Goal: Information Seeking & Learning: Compare options

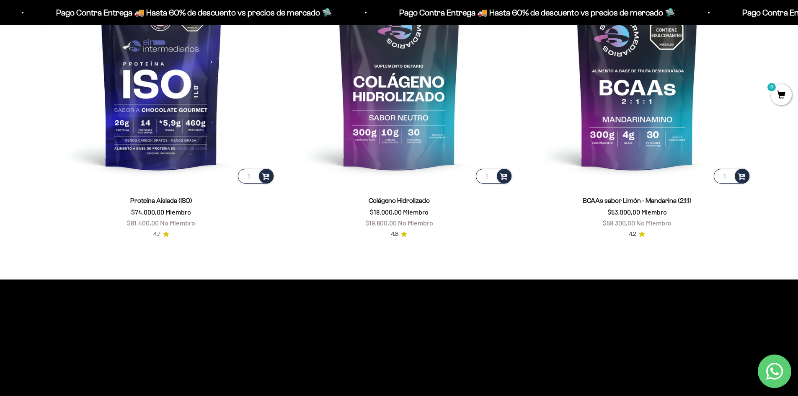
scroll to position [796, 0]
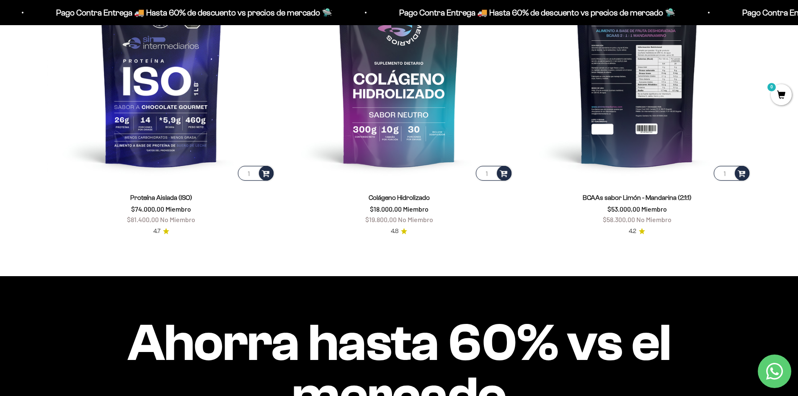
click at [650, 114] on img at bounding box center [637, 68] width 228 height 228
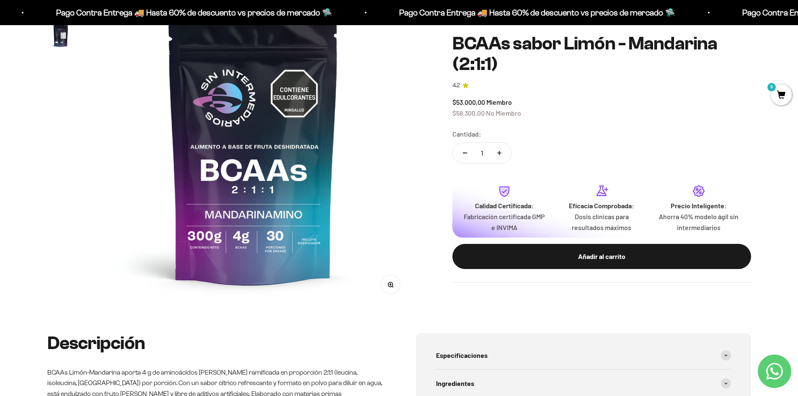
scroll to position [126, 0]
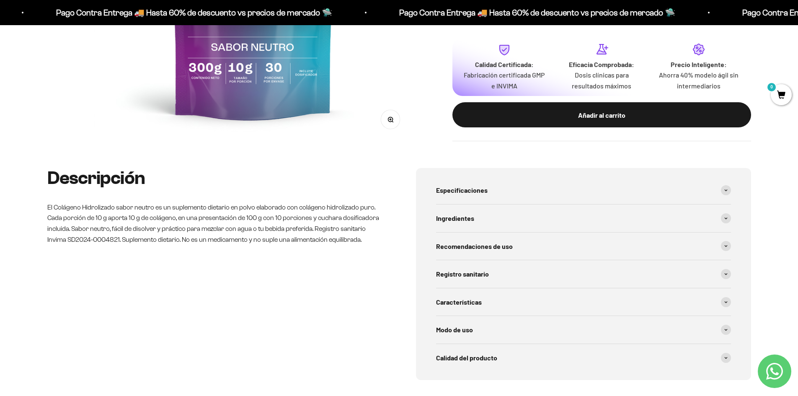
scroll to position [293, 0]
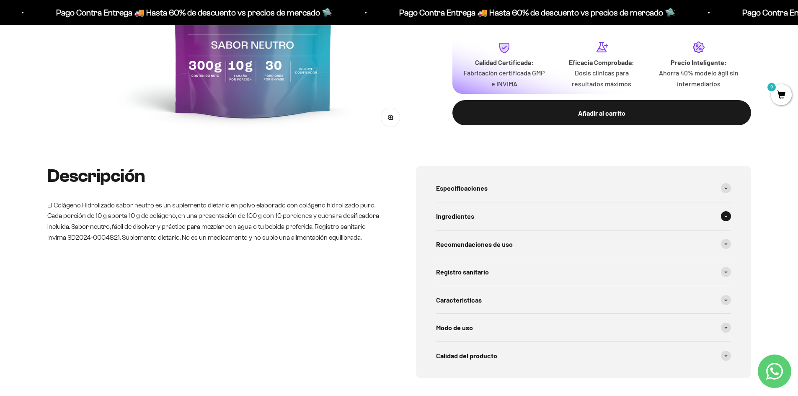
click at [505, 211] on div "Ingredientes" at bounding box center [583, 216] width 295 height 28
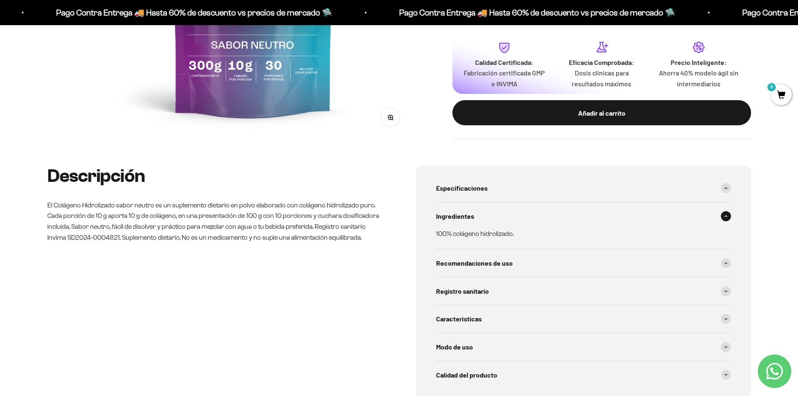
click at [505, 212] on div "Ingredientes" at bounding box center [583, 216] width 295 height 28
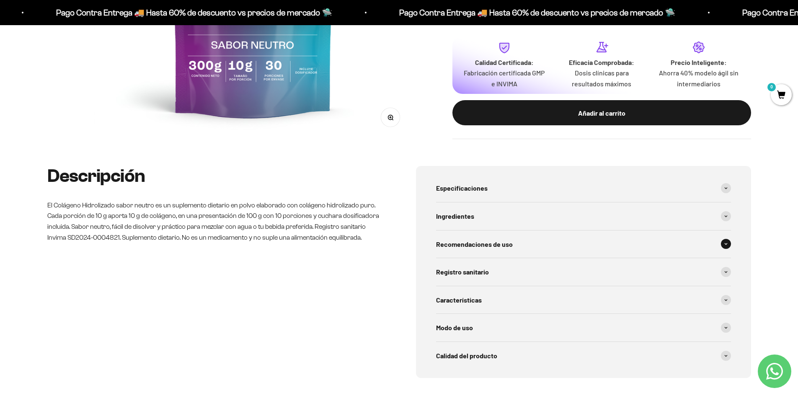
click at [522, 241] on div "Recomendaciones de uso" at bounding box center [583, 244] width 295 height 28
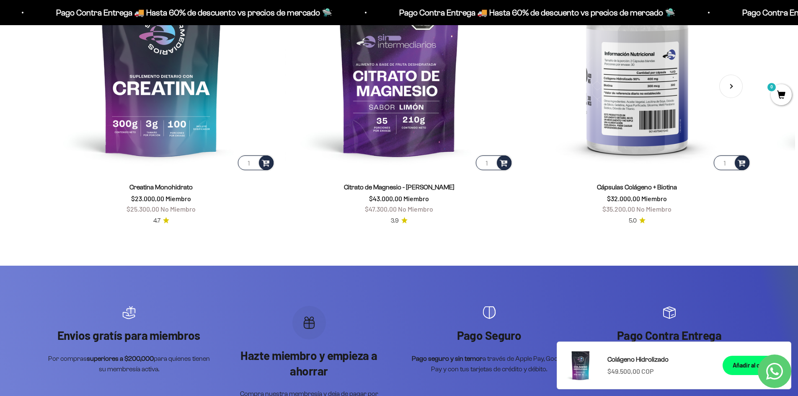
scroll to position [1424, 0]
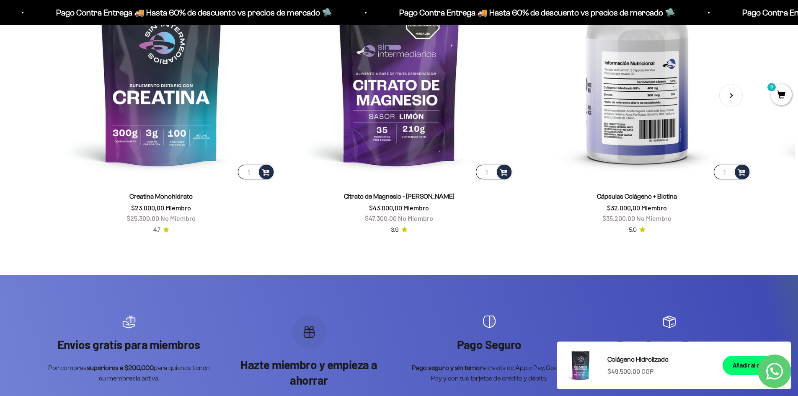
click at [641, 114] on img at bounding box center [637, 67] width 228 height 228
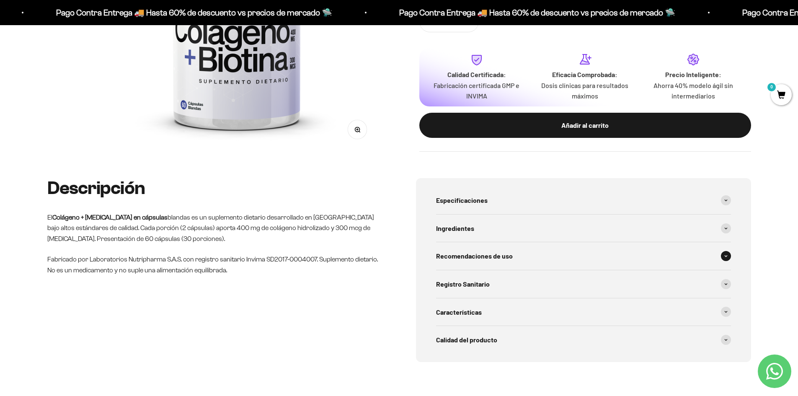
scroll to position [251, 0]
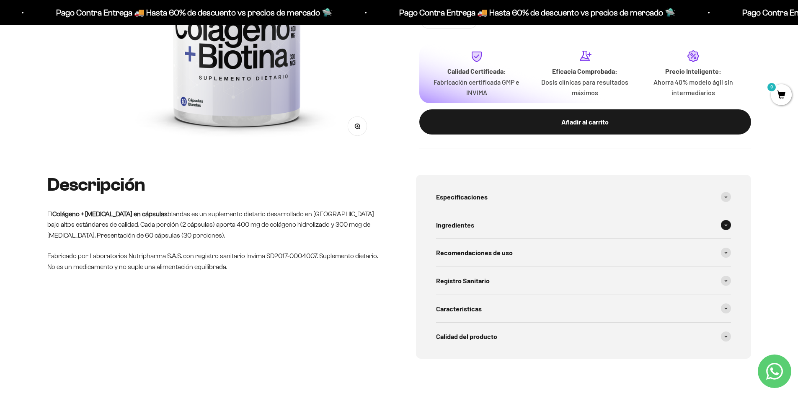
click at [587, 229] on div "Ingredientes" at bounding box center [583, 225] width 295 height 28
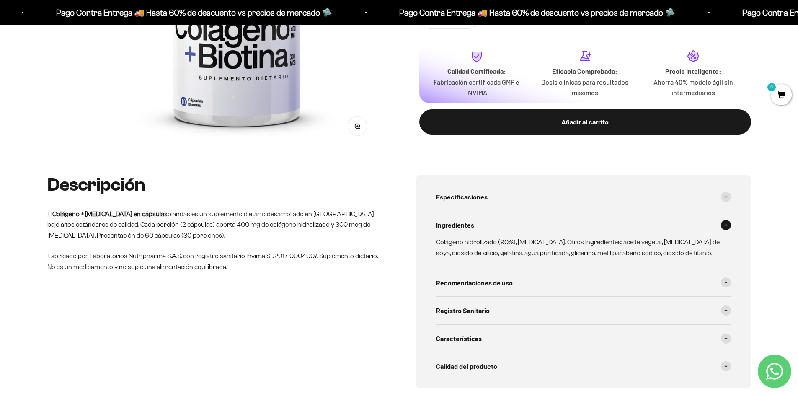
click at [597, 223] on div "Ingredientes" at bounding box center [583, 225] width 295 height 28
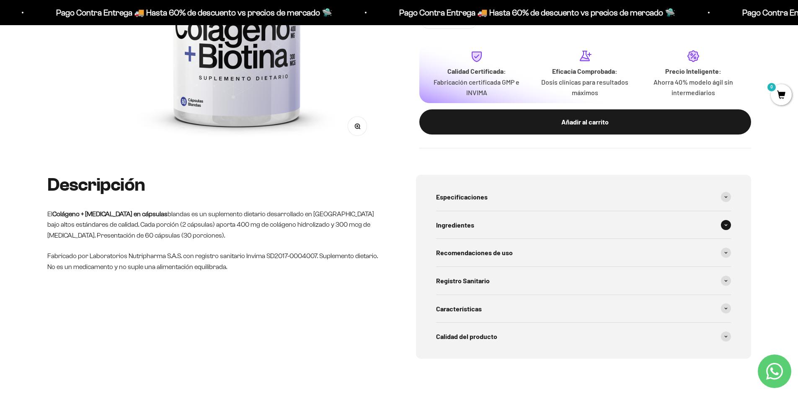
click at [597, 223] on div "Ingredientes" at bounding box center [583, 225] width 295 height 28
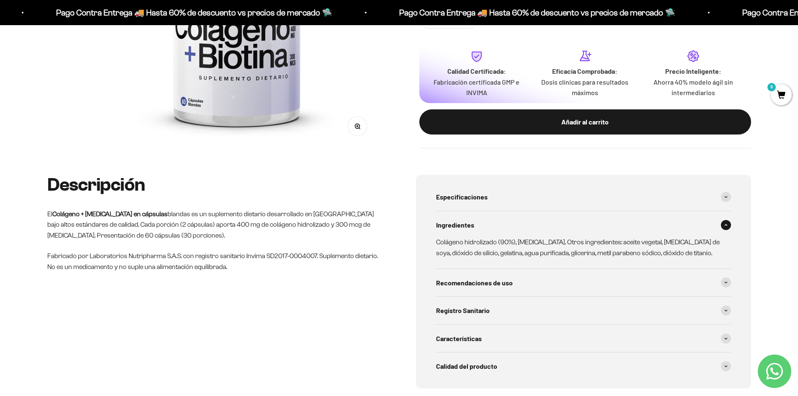
click at [597, 223] on div "Ingredientes" at bounding box center [583, 225] width 295 height 28
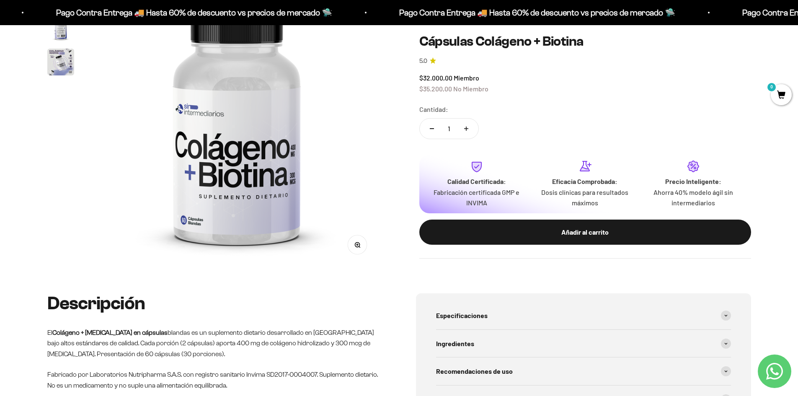
scroll to position [0, 0]
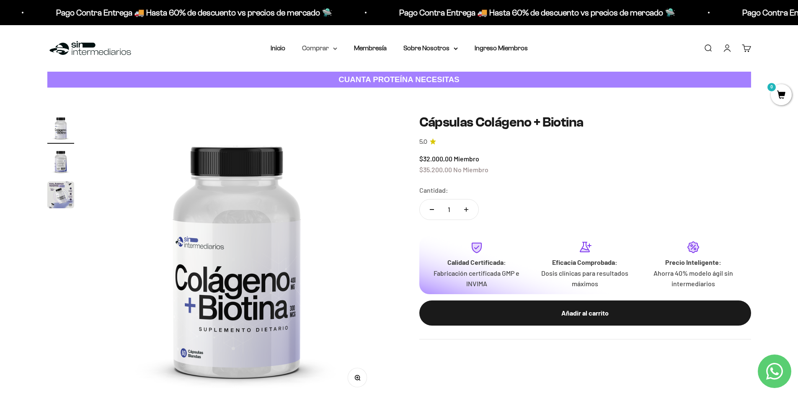
click at [322, 52] on summary "Comprar" at bounding box center [319, 48] width 35 height 11
click at [359, 108] on summary "Gomas sin azúcar" at bounding box center [341, 106] width 69 height 11
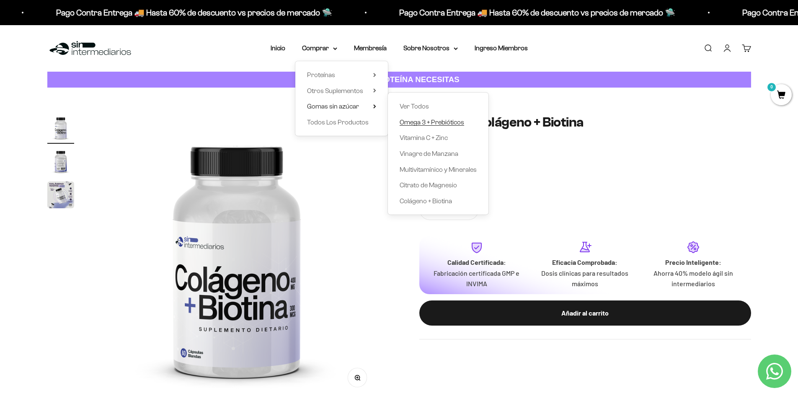
click at [451, 124] on span "Omega 3 + Prebióticos" at bounding box center [432, 122] width 65 height 7
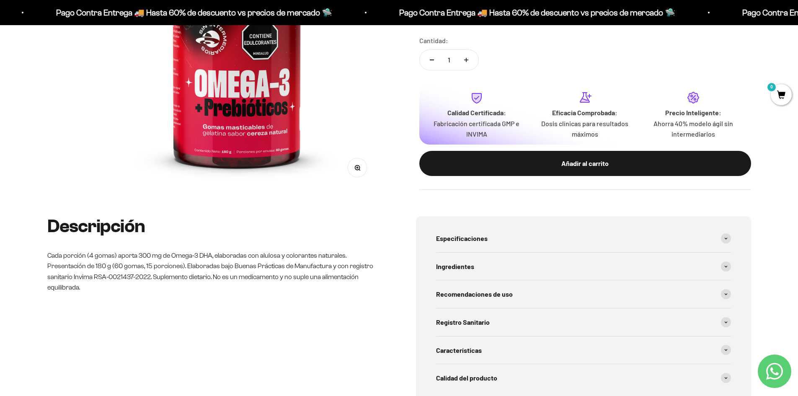
scroll to position [209, 0]
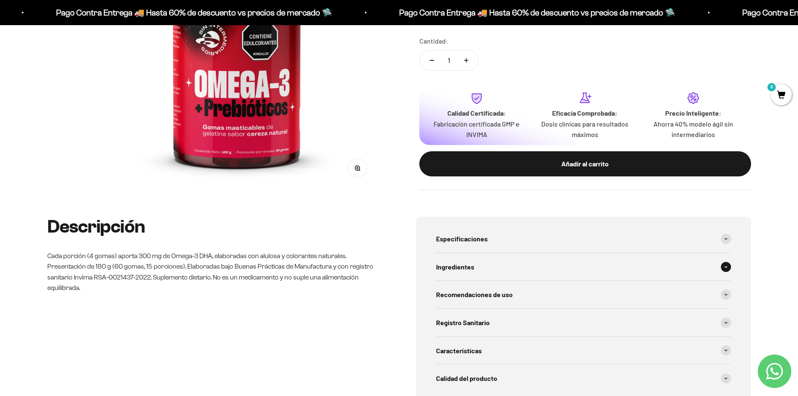
click at [533, 263] on div "Ingredientes" at bounding box center [583, 267] width 295 height 28
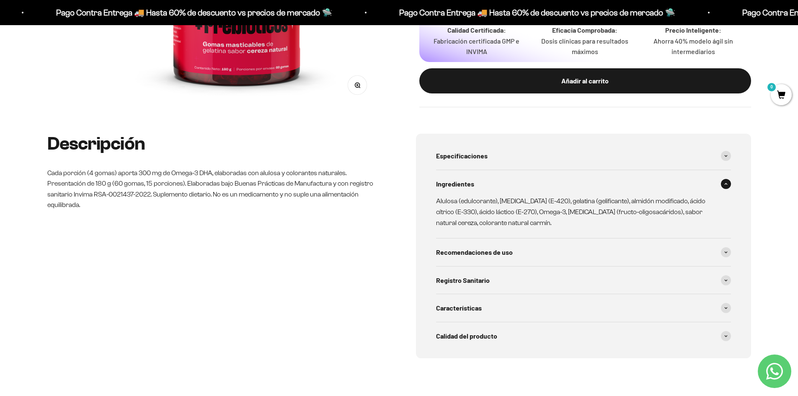
scroll to position [293, 0]
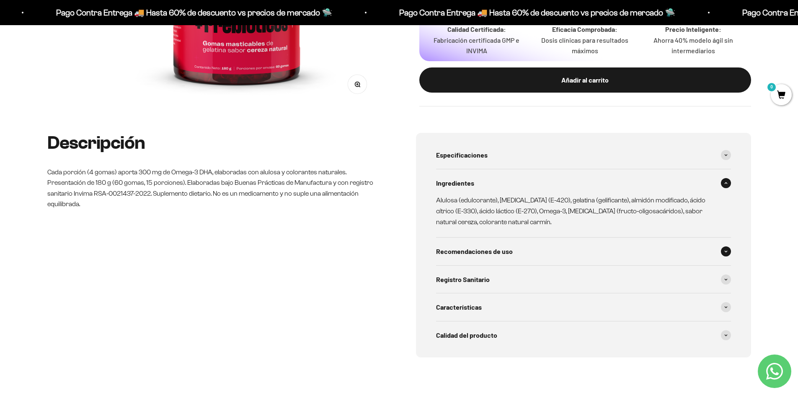
click at [545, 254] on div "Recomendaciones de uso" at bounding box center [583, 252] width 295 height 28
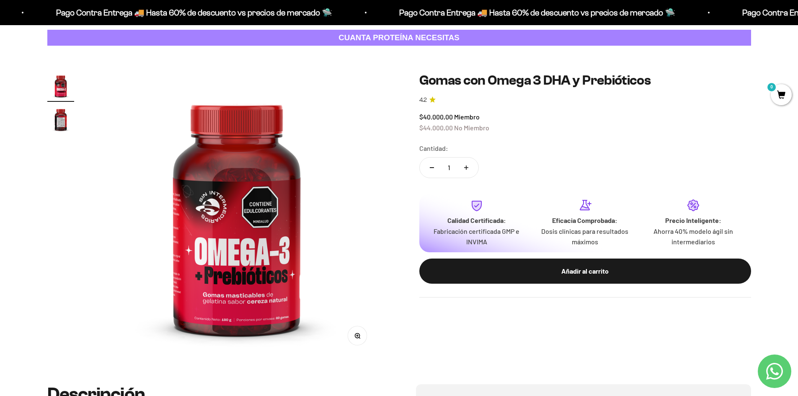
scroll to position [0, 0]
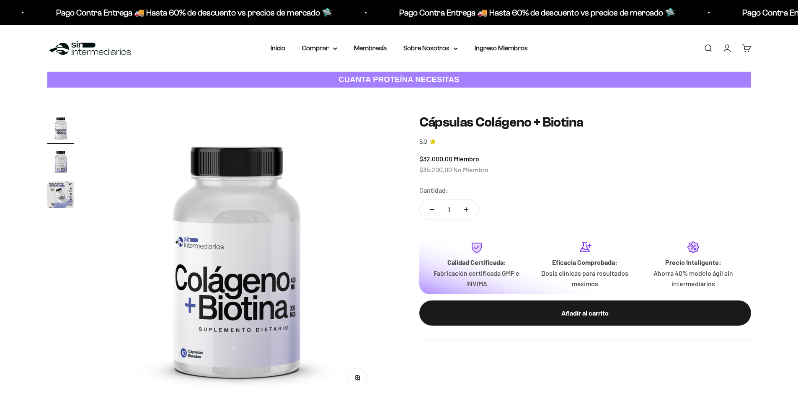
click at [333, 51] on summary "Comprar" at bounding box center [319, 48] width 35 height 11
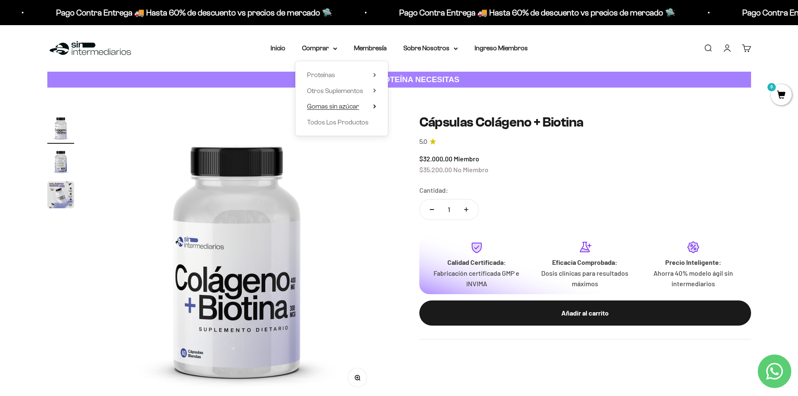
click at [372, 106] on summary "Gomas sin azúcar" at bounding box center [341, 106] width 69 height 11
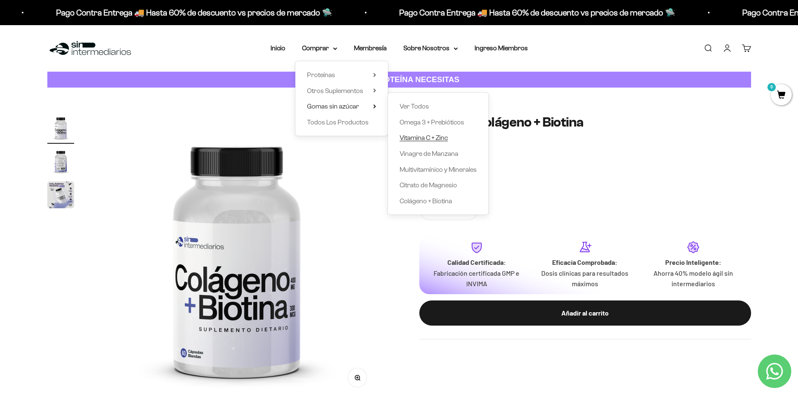
click at [413, 136] on span "Vitamina C + Zinc" at bounding box center [424, 137] width 48 height 7
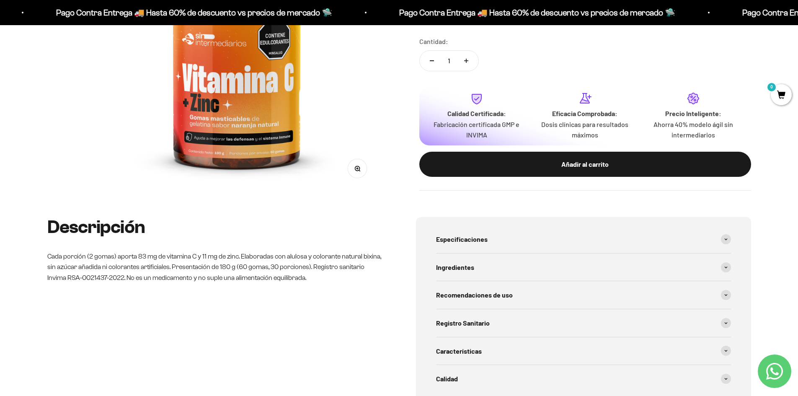
scroll to position [209, 0]
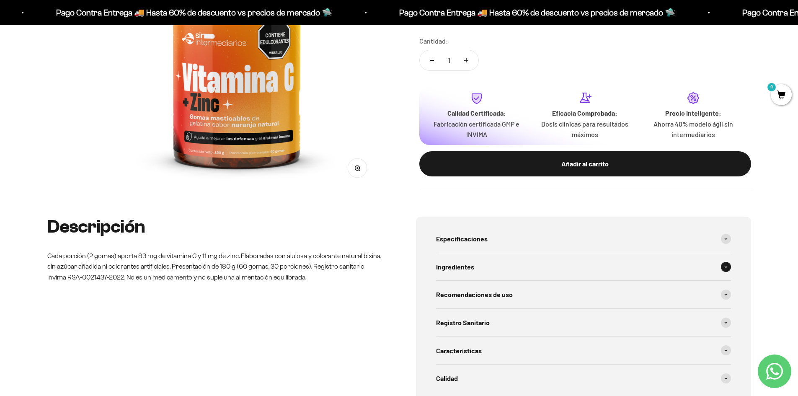
click at [540, 273] on div "Ingredientes" at bounding box center [583, 267] width 295 height 28
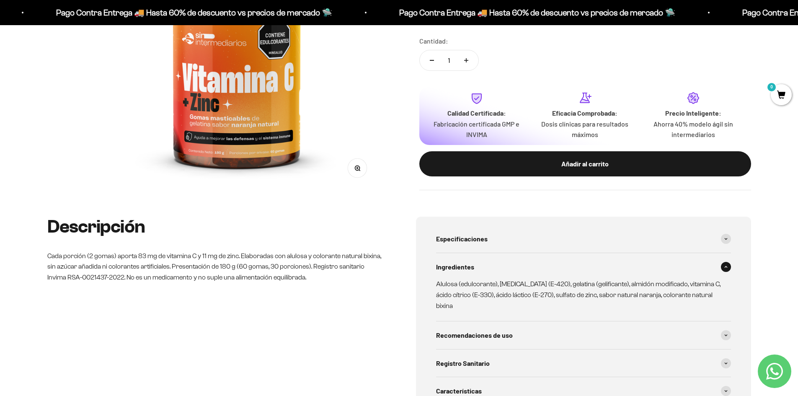
click at [544, 268] on div "Ingredientes" at bounding box center [583, 267] width 295 height 28
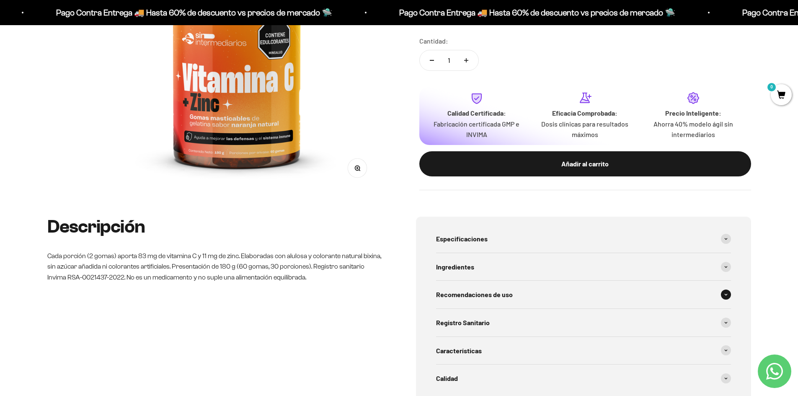
click at [537, 293] on div "Recomendaciones de uso" at bounding box center [583, 295] width 295 height 28
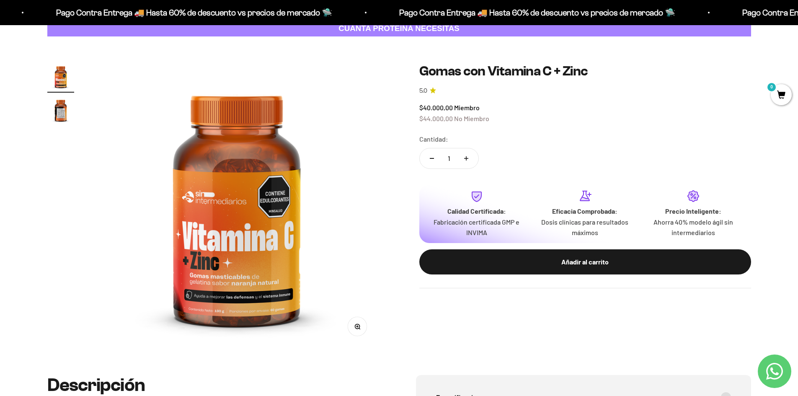
scroll to position [42, 0]
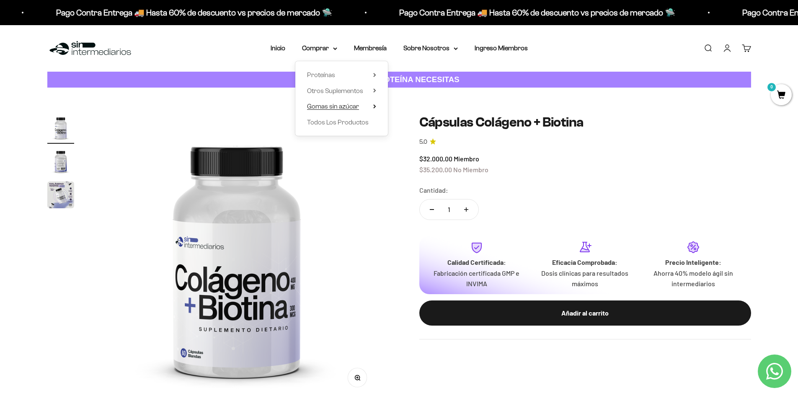
click at [375, 105] on icon at bounding box center [374, 106] width 3 height 4
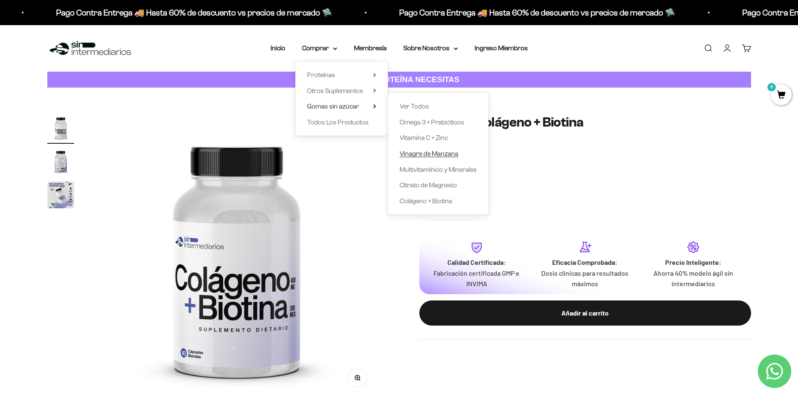
click at [433, 154] on span "Vinagre de Manzana" at bounding box center [429, 153] width 59 height 7
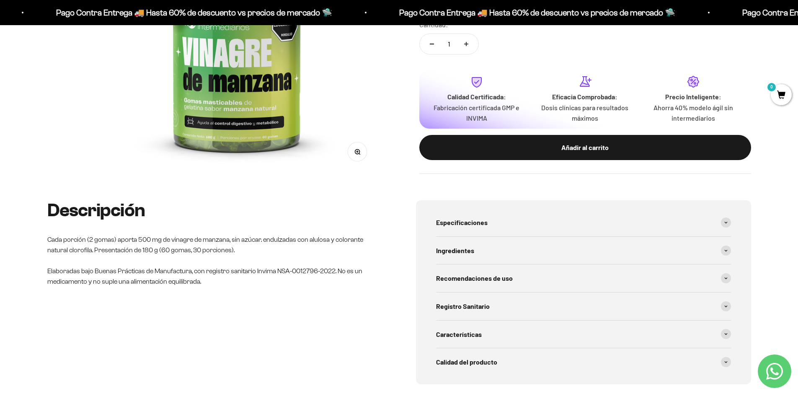
scroll to position [251, 0]
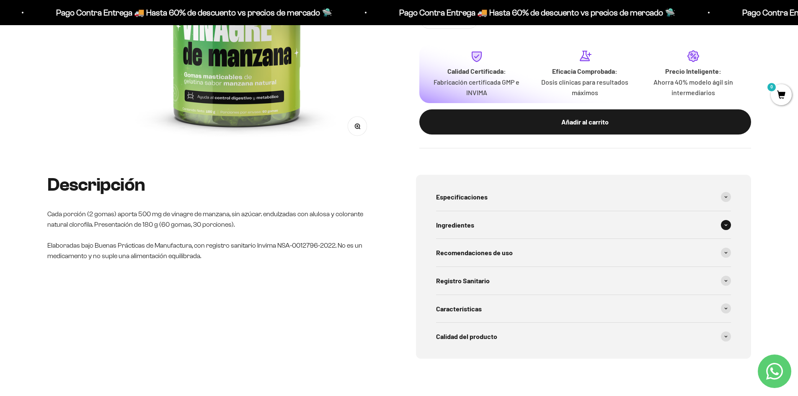
click at [550, 221] on div "Ingredientes" at bounding box center [583, 225] width 295 height 28
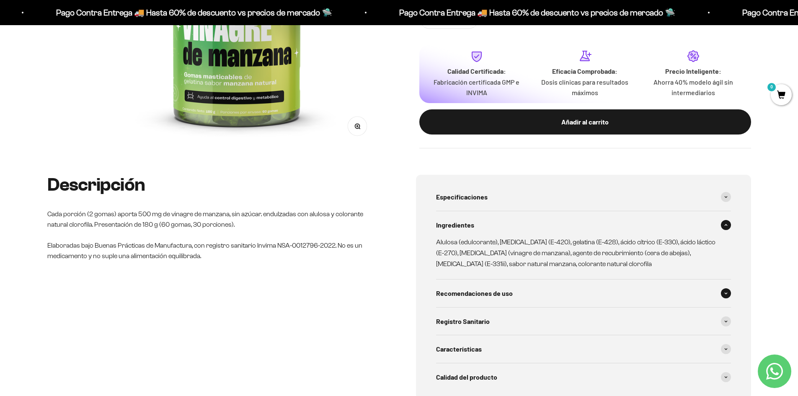
click at [581, 294] on div "Recomendaciones de uso" at bounding box center [583, 293] width 295 height 28
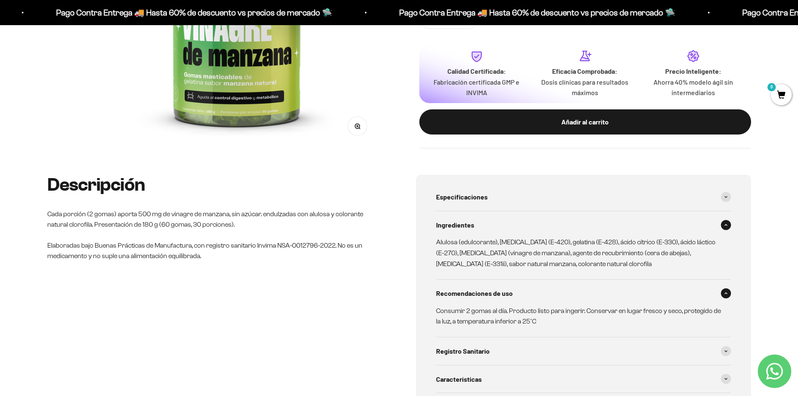
click at [581, 294] on div "Recomendaciones de uso" at bounding box center [583, 293] width 295 height 28
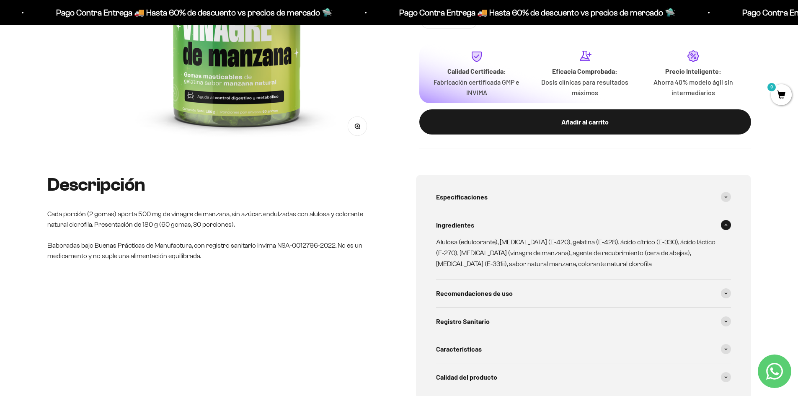
click at [615, 222] on div "Ingredientes" at bounding box center [583, 225] width 295 height 28
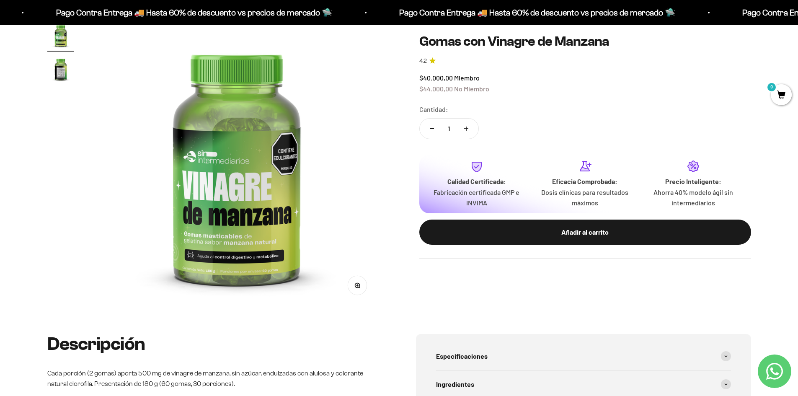
scroll to position [0, 0]
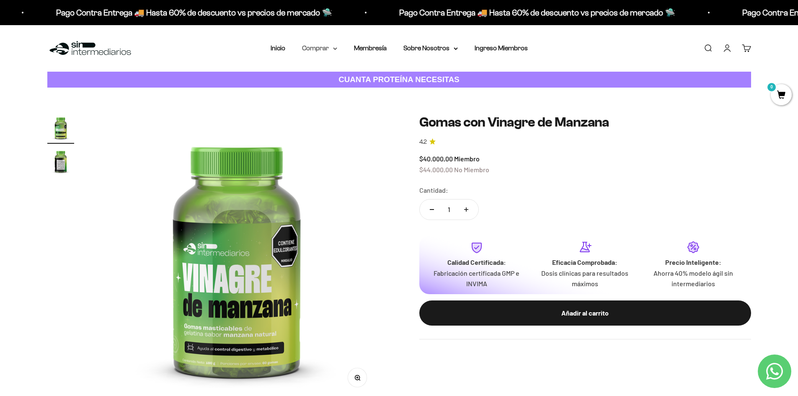
click at [330, 53] on summary "Comprar" at bounding box center [319, 48] width 35 height 11
click at [363, 106] on summary "Gomas sin azúcar" at bounding box center [341, 106] width 69 height 11
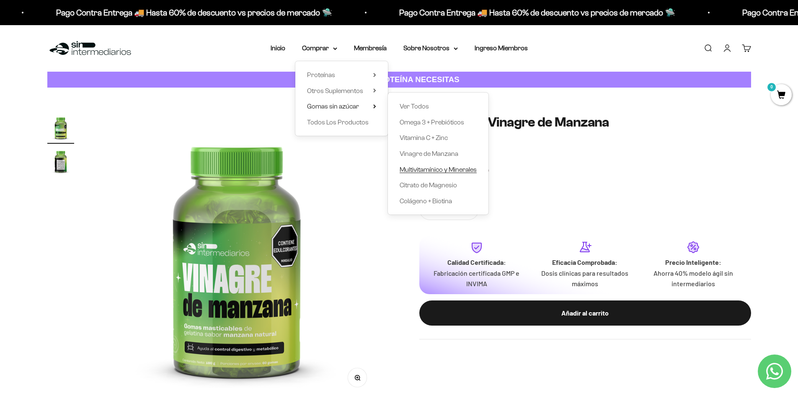
click at [465, 169] on span "Multivitamínico y Minerales" at bounding box center [438, 169] width 77 height 7
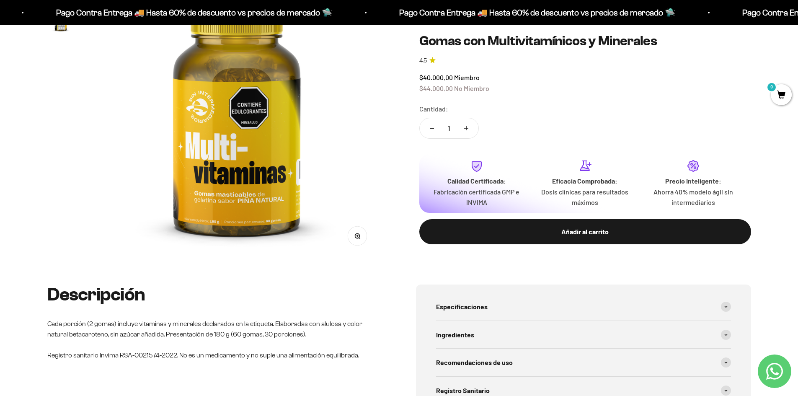
scroll to position [168, 0]
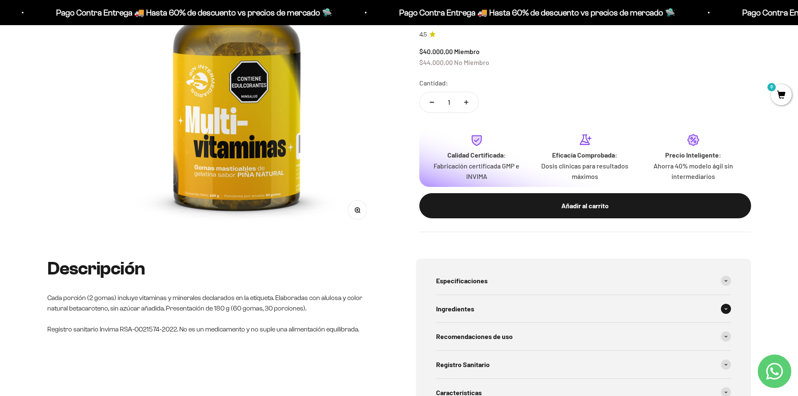
click at [528, 314] on div "Ingredientes" at bounding box center [583, 309] width 295 height 28
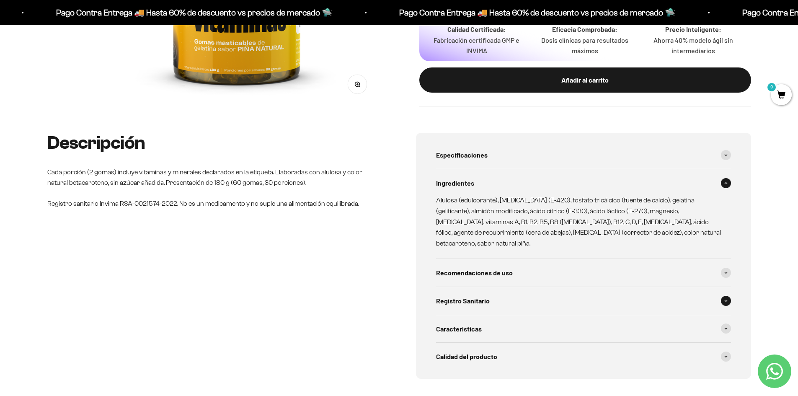
scroll to position [377, 0]
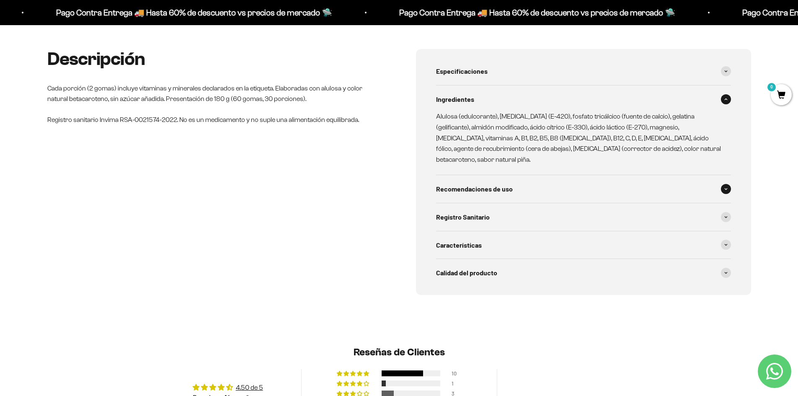
click at [544, 179] on div "Recomendaciones de uso" at bounding box center [583, 189] width 295 height 28
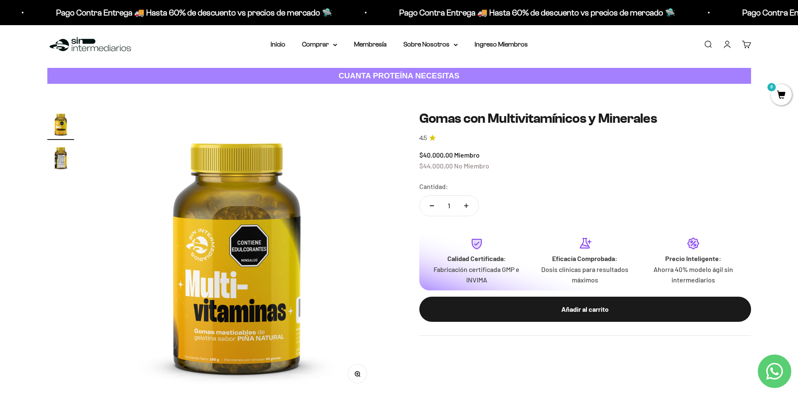
scroll to position [0, 0]
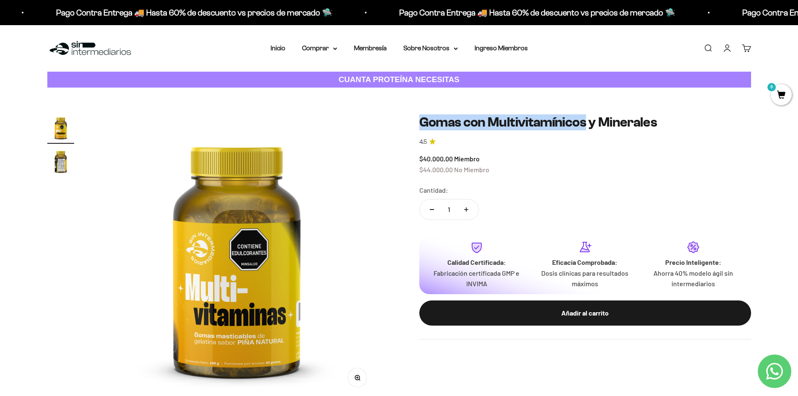
drag, startPoint x: 415, startPoint y: 122, endPoint x: 584, endPoint y: 121, distance: 169.3
click at [584, 121] on div "Zoom Ir al artículo 1 Ir al artículo 2 Gomas con Multivitamínicos y Minerales 4…" at bounding box center [399, 256] width 704 height 285
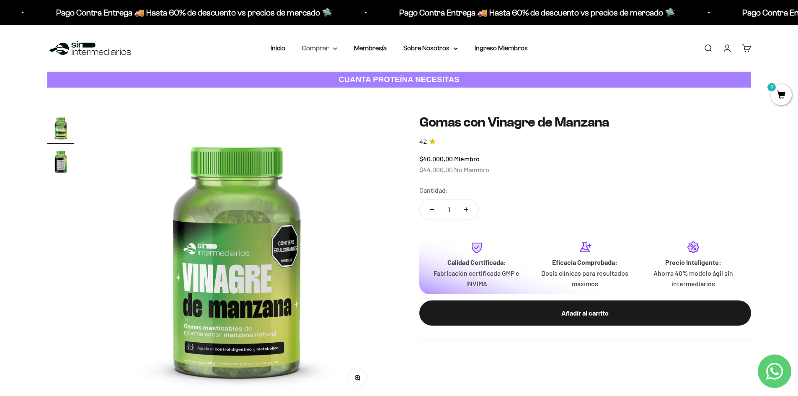
click at [323, 49] on summary "Comprar" at bounding box center [319, 48] width 35 height 11
click at [358, 88] on span "Otros Suplementos" at bounding box center [335, 90] width 56 height 7
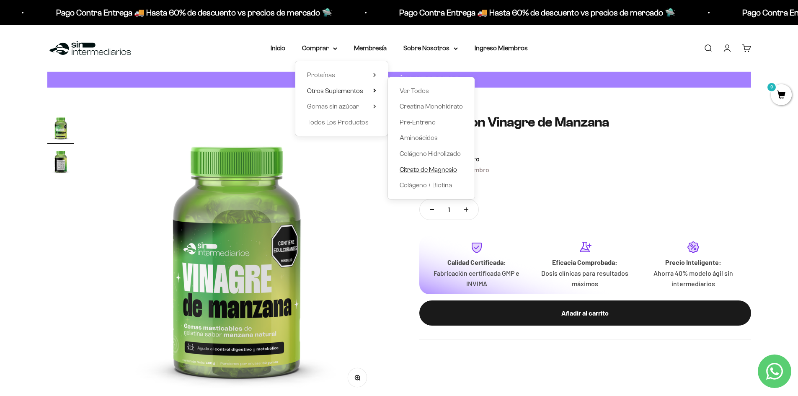
click at [427, 170] on span "Citrato de Magnesio" at bounding box center [428, 169] width 57 height 7
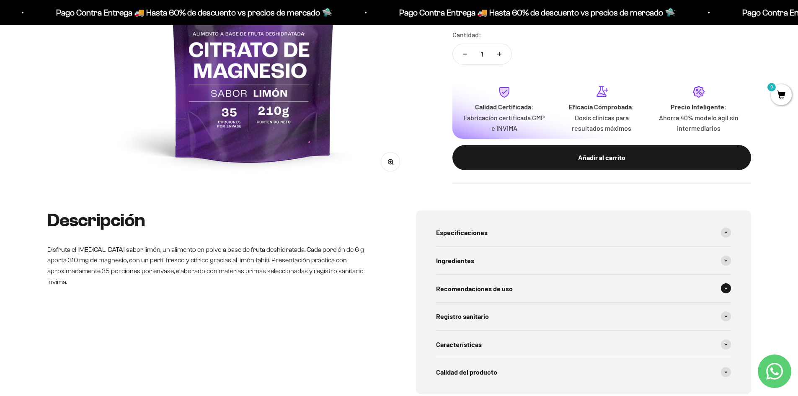
scroll to position [293, 0]
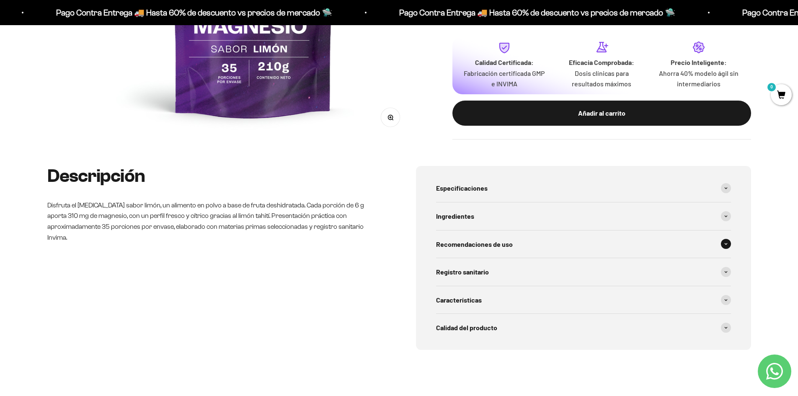
click at [499, 241] on span "Recomendaciones de uso" at bounding box center [474, 244] width 77 height 11
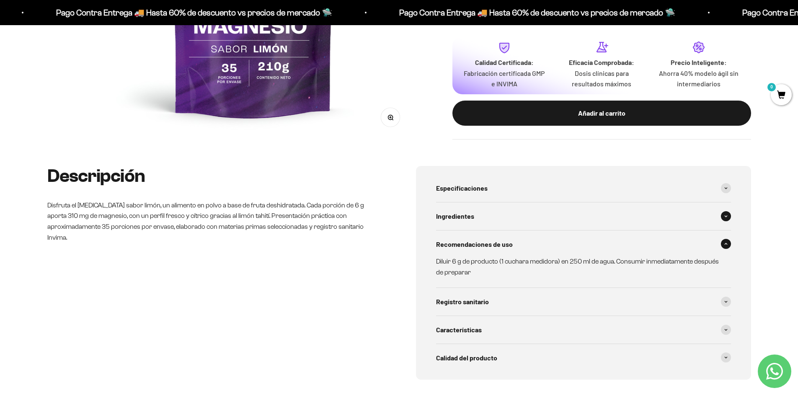
click at [559, 220] on div "Ingredientes" at bounding box center [583, 216] width 295 height 28
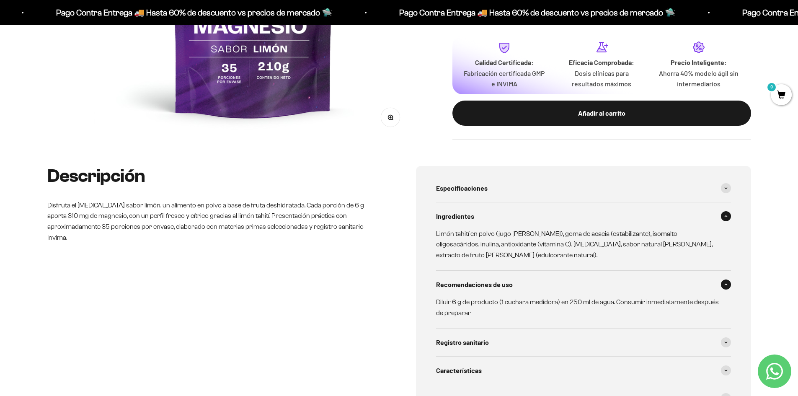
click at [559, 220] on div "Ingredientes" at bounding box center [583, 216] width 295 height 28
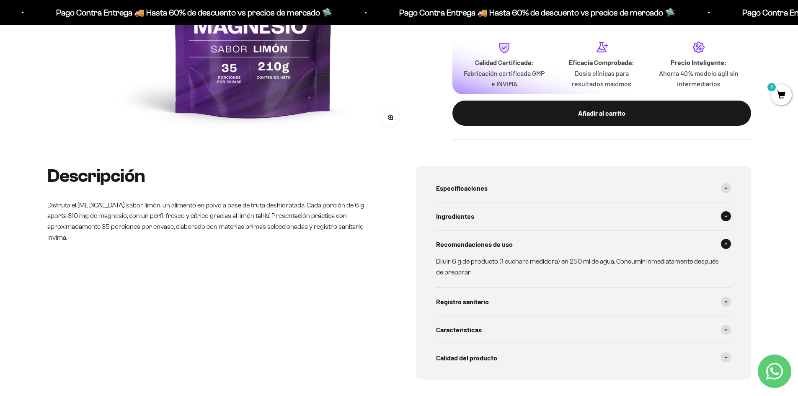
scroll to position [168, 0]
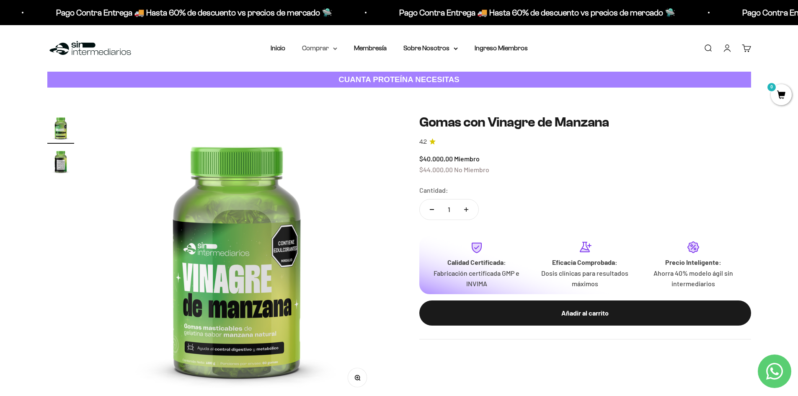
click at [337, 47] on icon at bounding box center [335, 48] width 4 height 3
click at [372, 90] on summary "Otros Suplementos" at bounding box center [341, 90] width 69 height 11
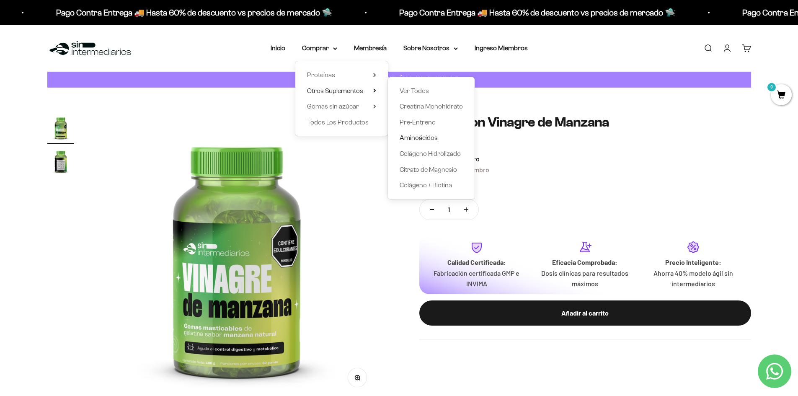
click at [427, 137] on span "Aminoácidos" at bounding box center [419, 137] width 38 height 7
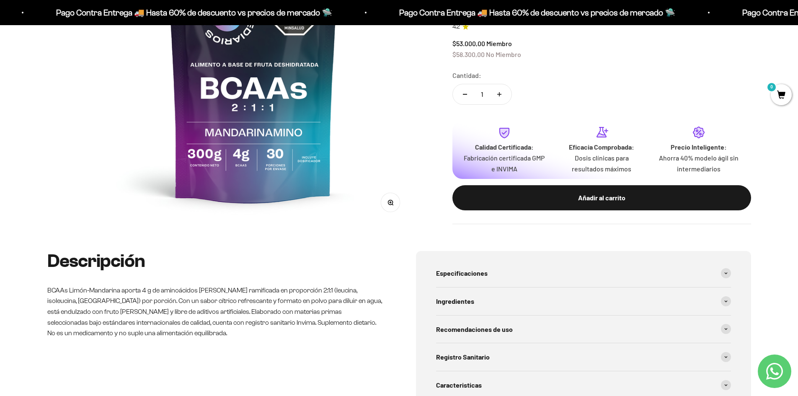
scroll to position [293, 0]
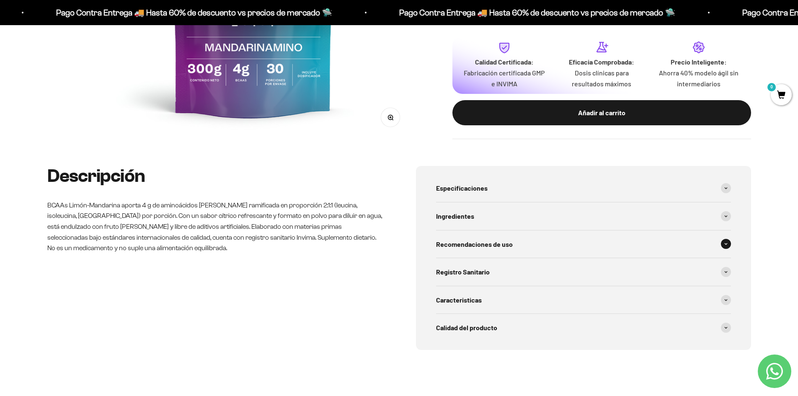
click at [557, 252] on div "Recomendaciones de uso" at bounding box center [583, 244] width 295 height 28
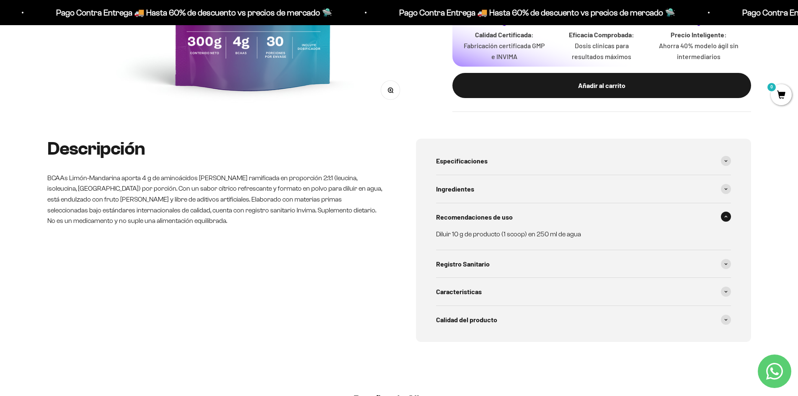
scroll to position [335, 0]
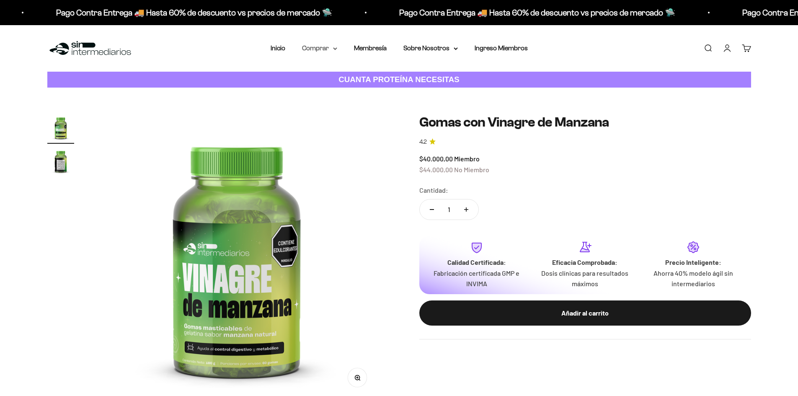
drag, startPoint x: 340, startPoint y: 48, endPoint x: 335, endPoint y: 49, distance: 5.5
click at [340, 48] on nav "Inicio Comprar Proteínas Ver Todos Whey Iso Vegan" at bounding box center [399, 48] width 257 height 11
click at [333, 49] on icon at bounding box center [335, 48] width 4 height 3
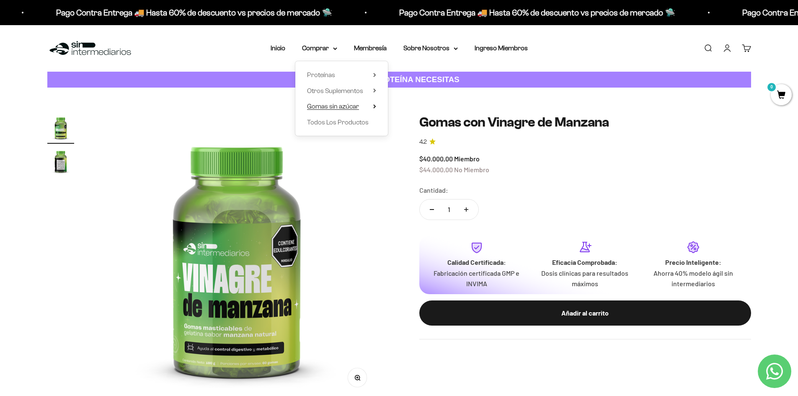
click at [367, 107] on summary "Gomas sin azúcar" at bounding box center [341, 106] width 69 height 11
click at [365, 88] on summary "Otros Suplementos" at bounding box center [341, 90] width 69 height 11
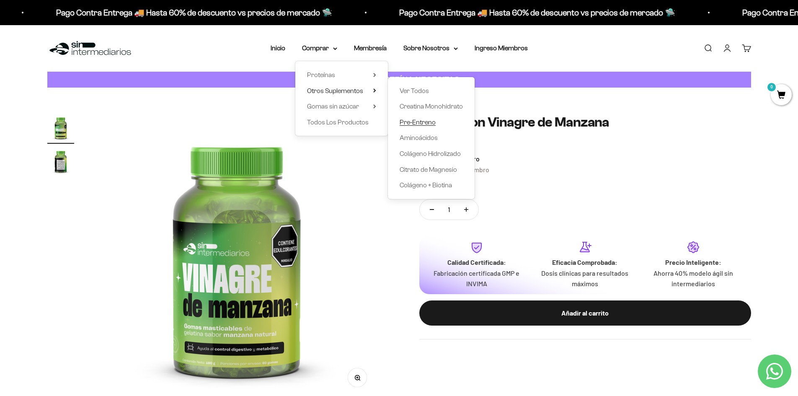
click at [418, 119] on span "Pre-Entreno" at bounding box center [418, 122] width 36 height 7
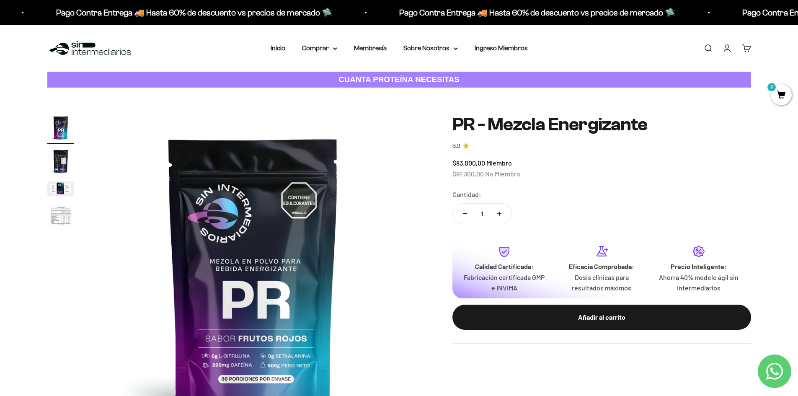
click at [334, 42] on div "Menú [GEOGRAPHIC_DATA] Inicio Comprar Proteínas Ver Todos Whey Iso Vegan Pancak…" at bounding box center [399, 48] width 798 height 47
click at [334, 48] on icon at bounding box center [335, 48] width 4 height 3
click at [375, 92] on icon at bounding box center [375, 90] width 2 height 3
click at [350, 106] on span "Gomas sin azúcar" at bounding box center [333, 106] width 52 height 7
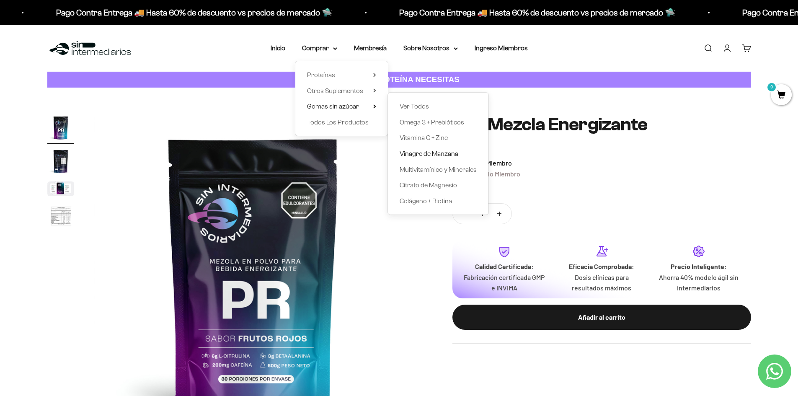
click at [437, 155] on span "Vinagre de Manzana" at bounding box center [429, 153] width 59 height 7
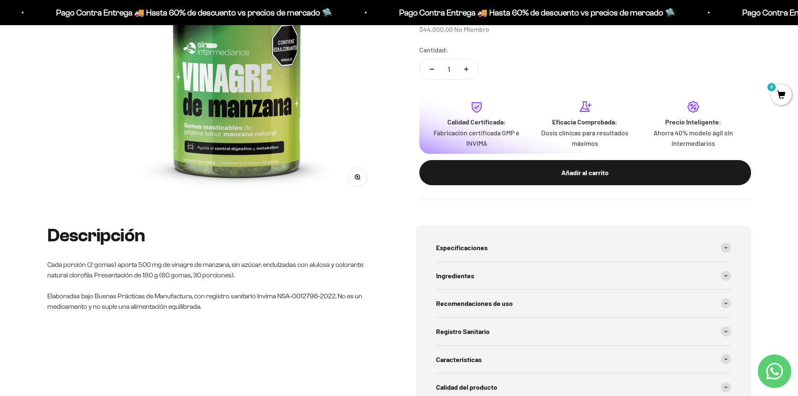
scroll to position [209, 0]
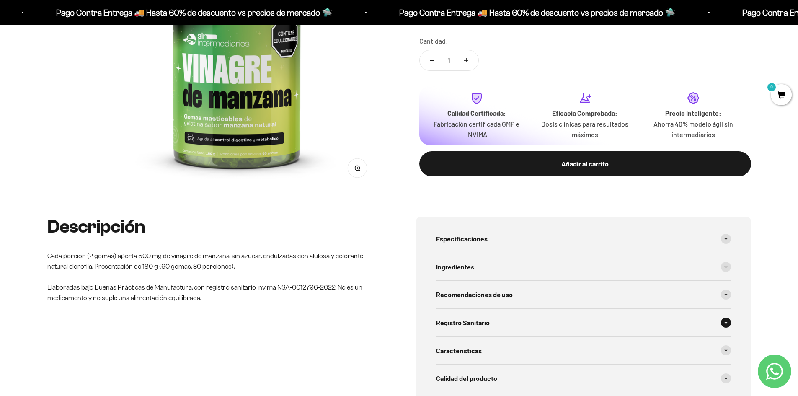
click at [504, 324] on div "Registro Sanitario" at bounding box center [583, 323] width 295 height 28
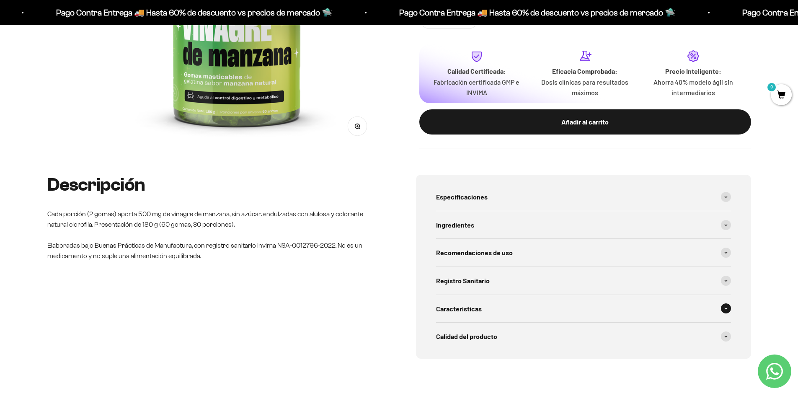
click at [494, 345] on div "Calidad del producto" at bounding box center [583, 337] width 295 height 28
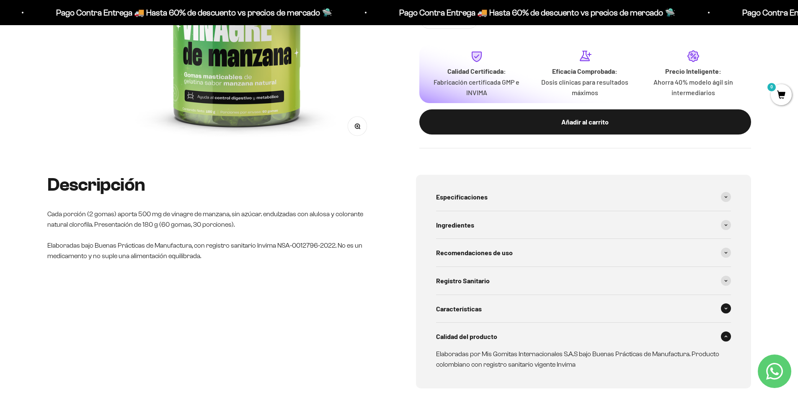
click at [509, 310] on div "Características" at bounding box center [583, 309] width 295 height 28
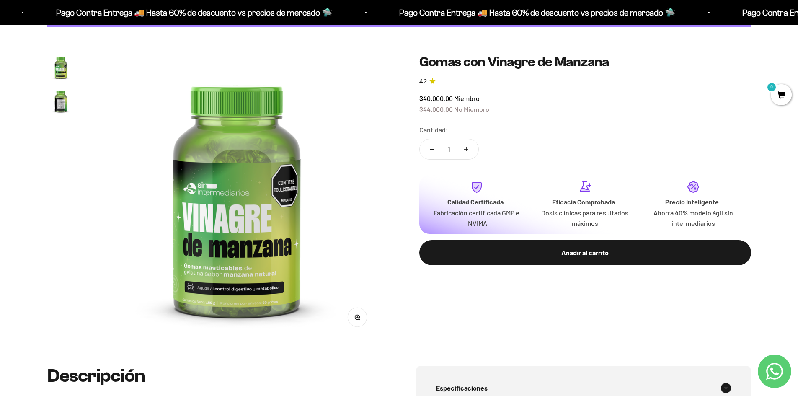
scroll to position [0, 0]
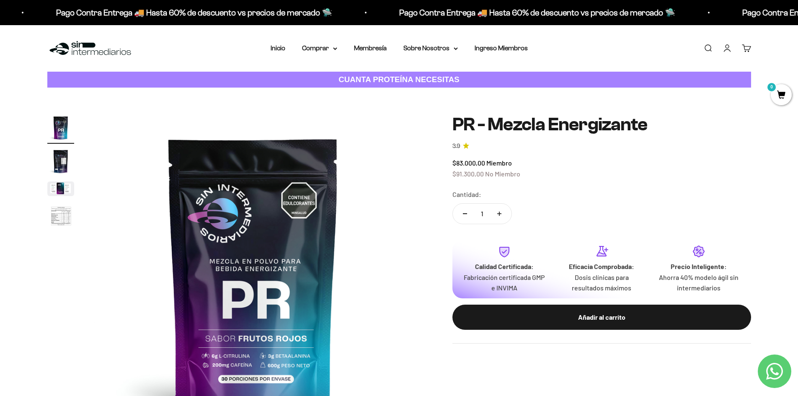
click at [322, 42] on div "Menú [GEOGRAPHIC_DATA] Inicio Comprar Proteínas Ver Todos Whey Iso Vegan Pancak…" at bounding box center [399, 48] width 798 height 47
click at [323, 47] on summary "Comprar" at bounding box center [319, 48] width 35 height 11
click at [363, 103] on summary "Gomas sin azúcar" at bounding box center [341, 106] width 69 height 11
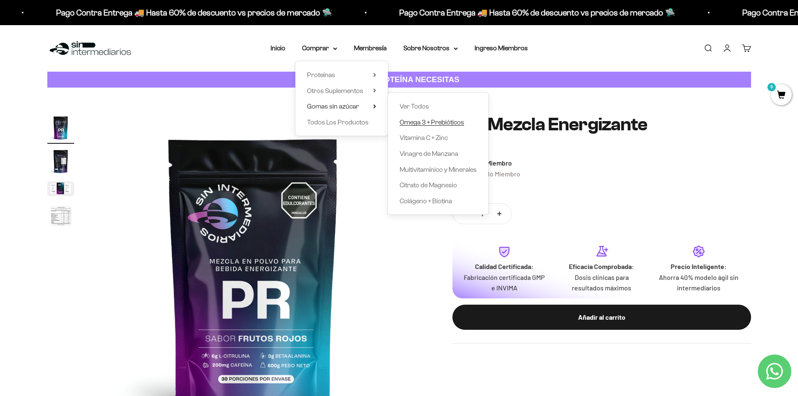
click at [445, 124] on span "Omega 3 + Prebióticos" at bounding box center [432, 122] width 65 height 7
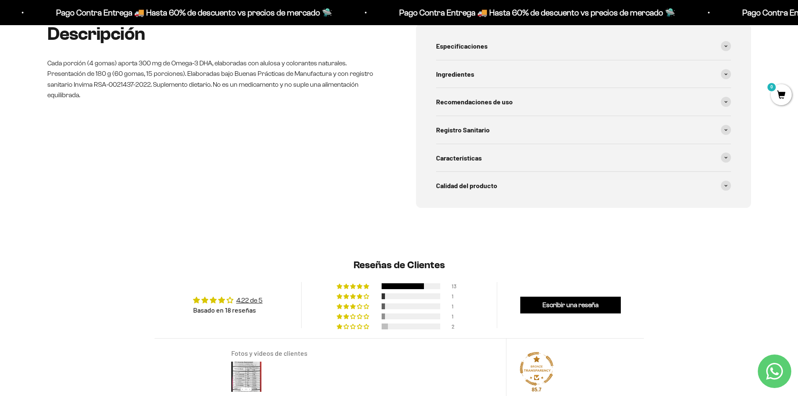
scroll to position [419, 0]
